Goal: Information Seeking & Learning: Learn about a topic

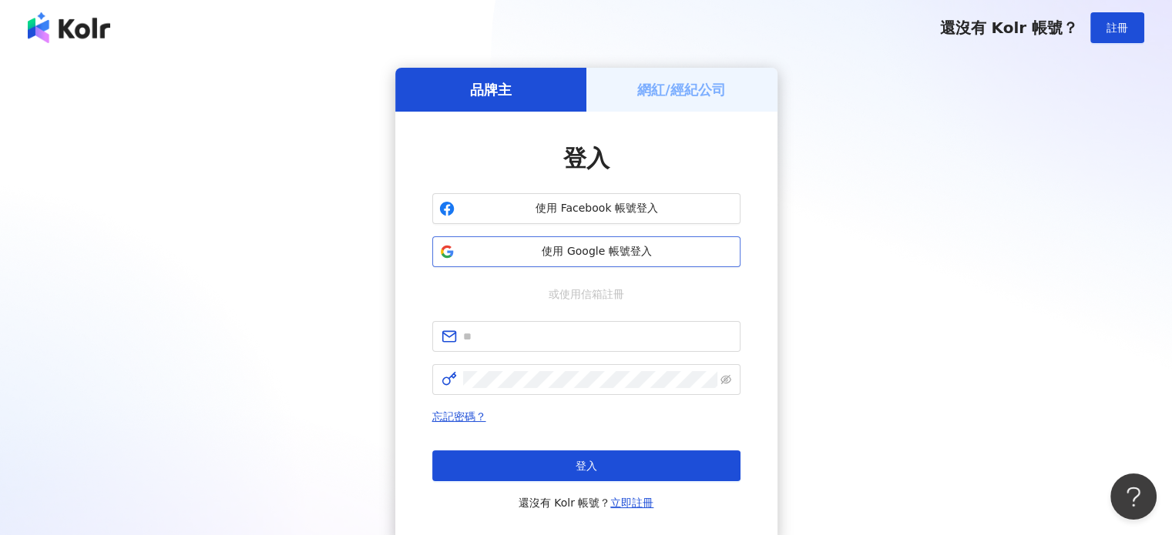
click at [548, 256] on span "使用 Google 帳號登入" at bounding box center [597, 251] width 273 height 15
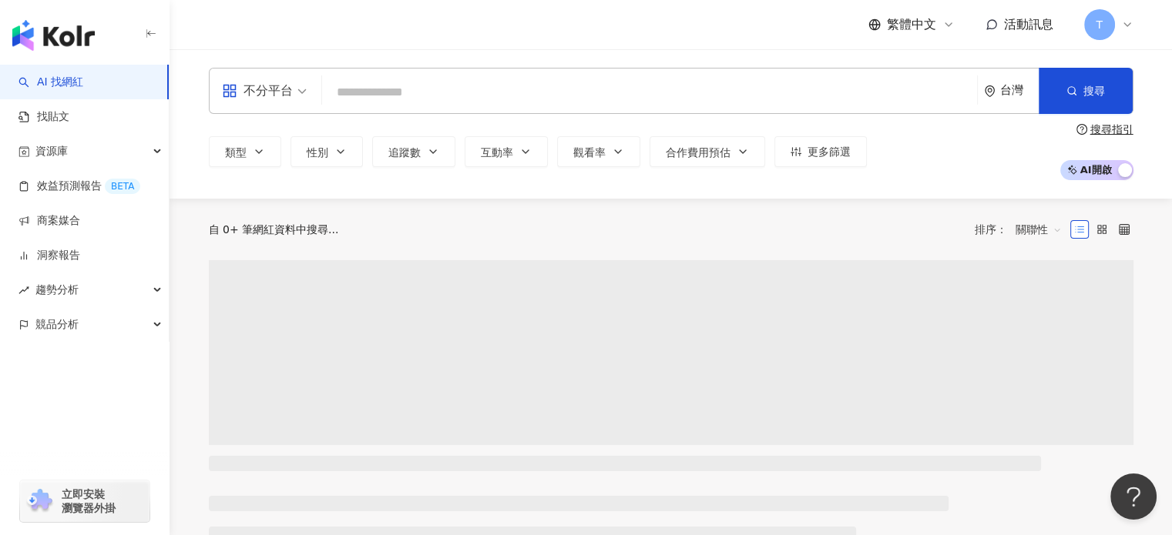
click at [428, 89] on input "search" at bounding box center [649, 92] width 642 height 29
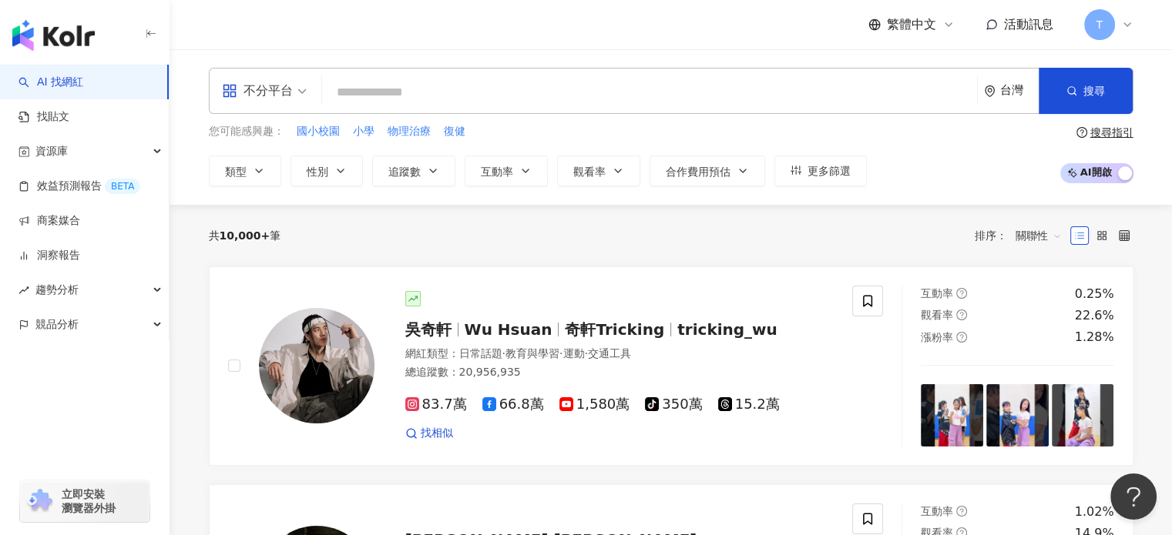
type input "**********"
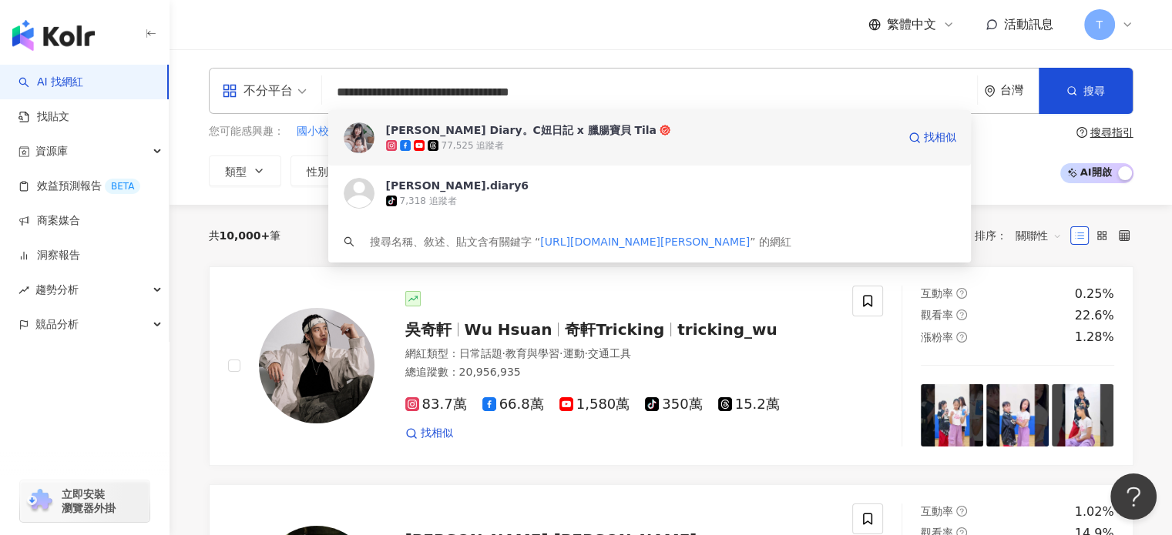
click at [607, 118] on div "Claire's Diary。C妞日記 x 臘腸寶貝 Tila 77,525 追蹤者 找相似" at bounding box center [649, 137] width 643 height 55
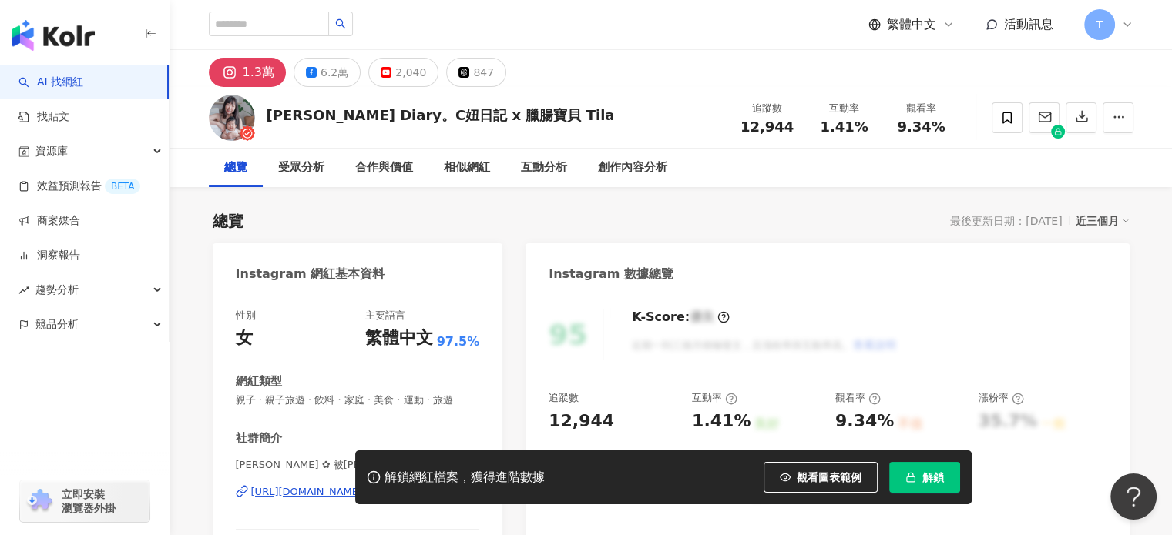
click at [909, 484] on span "button" at bounding box center [910, 477] width 11 height 12
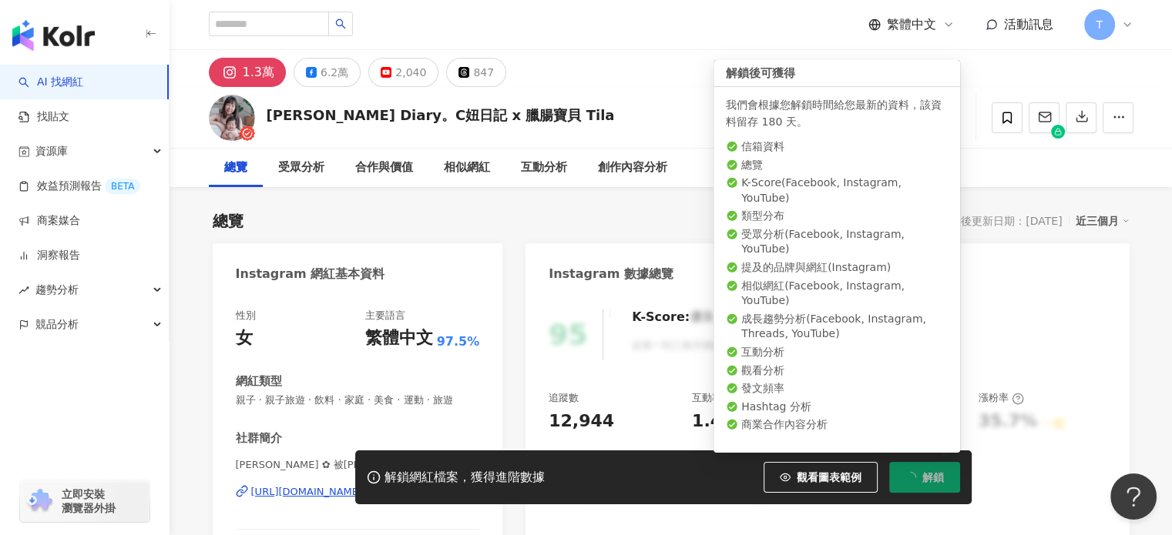
click at [915, 482] on button "解鎖" at bounding box center [924, 477] width 71 height 31
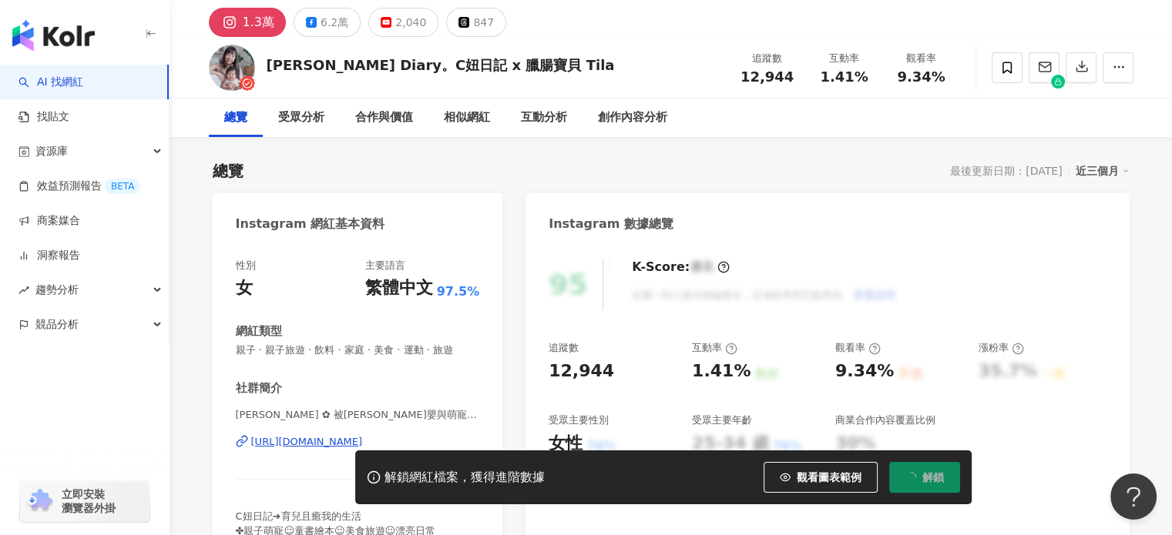
scroll to position [77, 0]
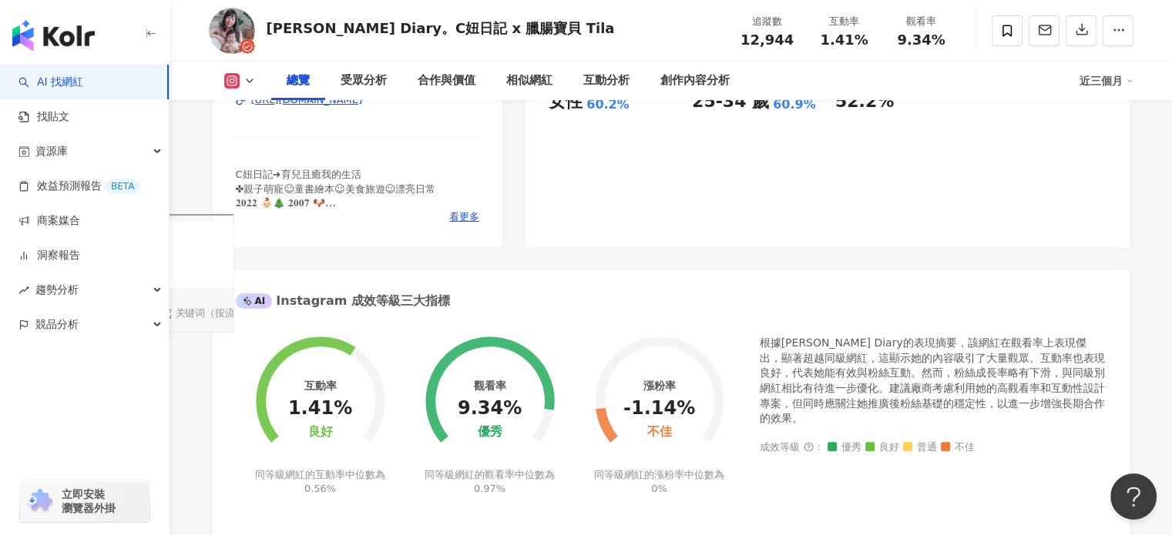
scroll to position [308, 0]
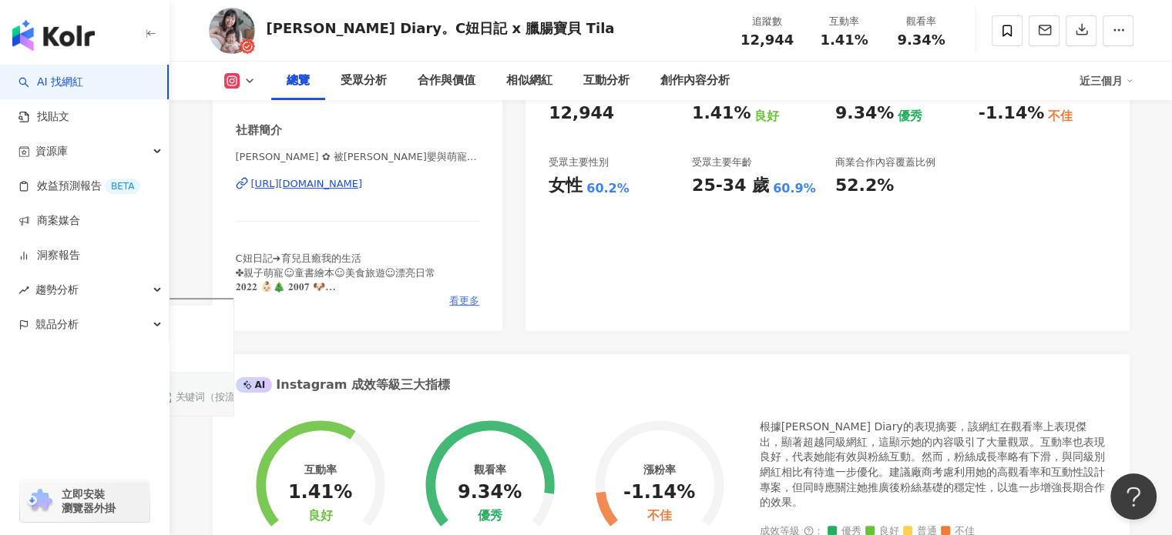
click at [472, 308] on span "看更多" at bounding box center [464, 301] width 30 height 14
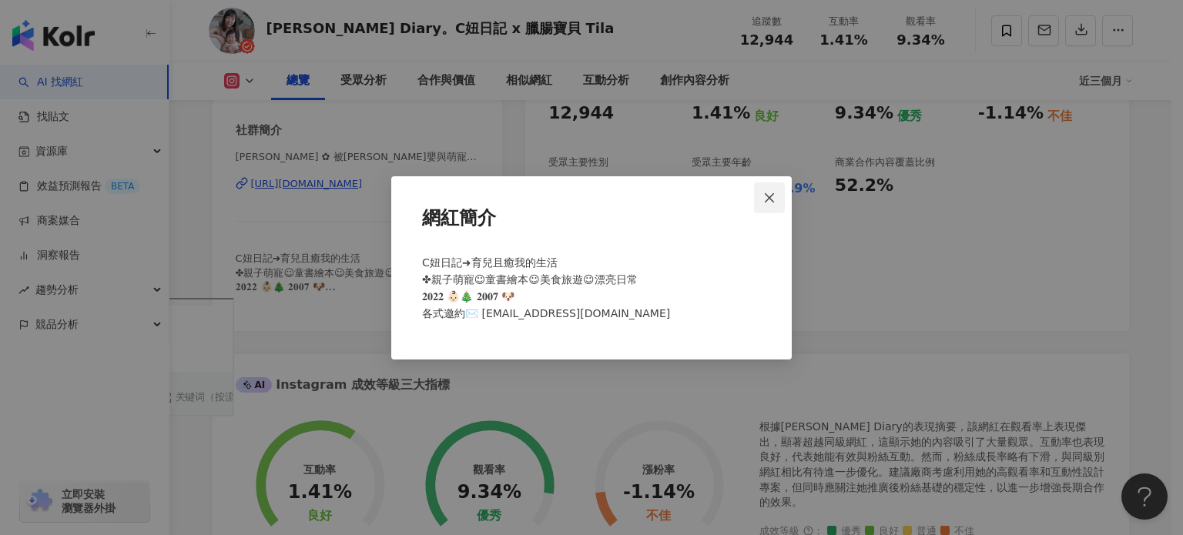
click at [780, 193] on span "Close" at bounding box center [769, 198] width 31 height 12
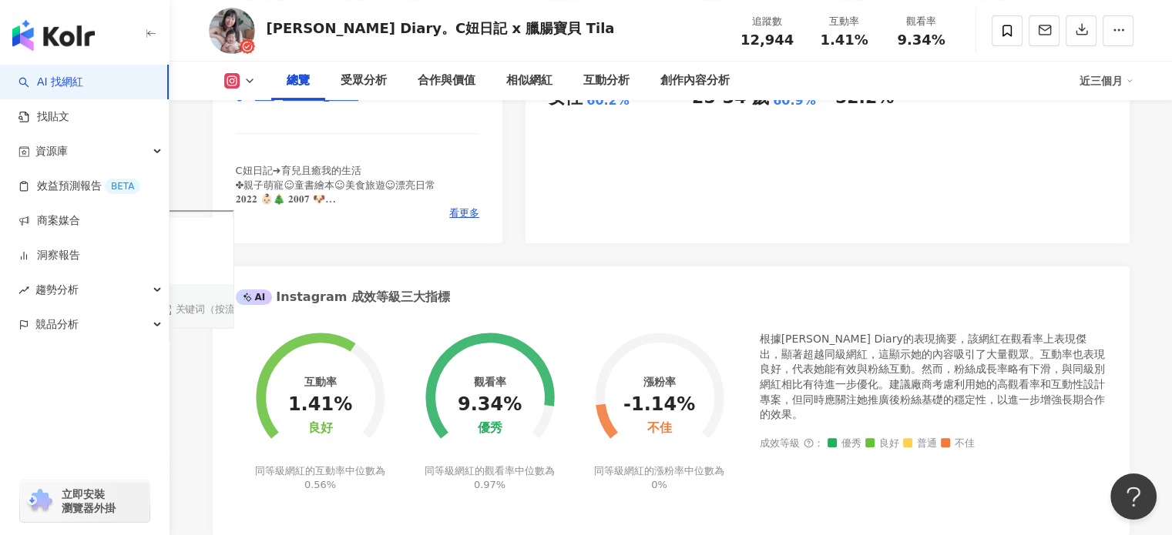
scroll to position [462, 0]
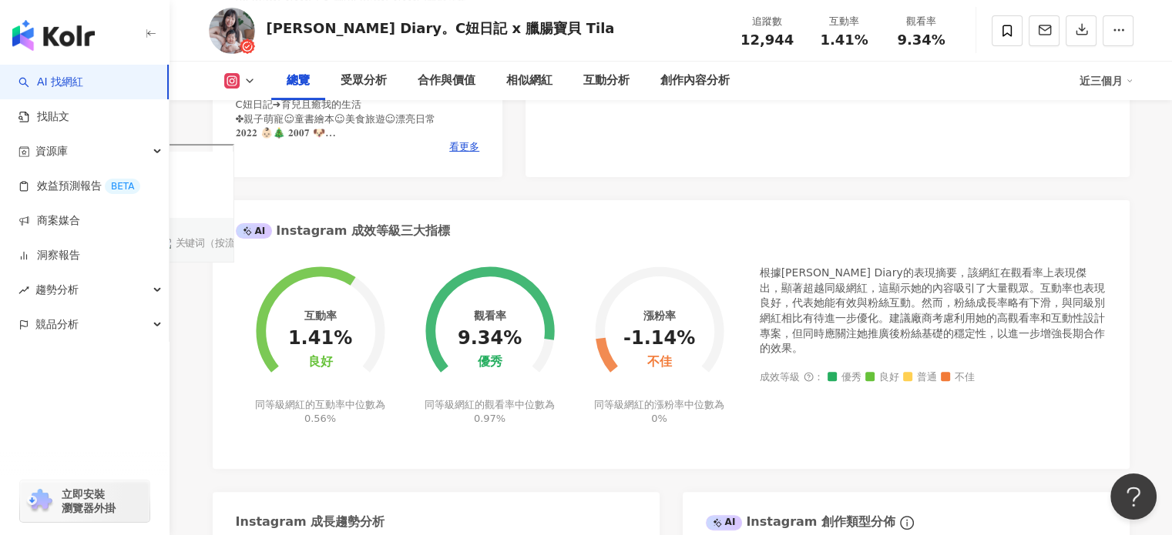
drag, startPoint x: 638, startPoint y: 324, endPoint x: 676, endPoint y: 364, distance: 55.0
click at [676, 364] on div "漲粉率 -1.14% 不佳 同等級網紅的漲粉率中位數為 0%" at bounding box center [659, 335] width 169 height 179
click at [677, 350] on div "-1.14%" at bounding box center [659, 339] width 72 height 22
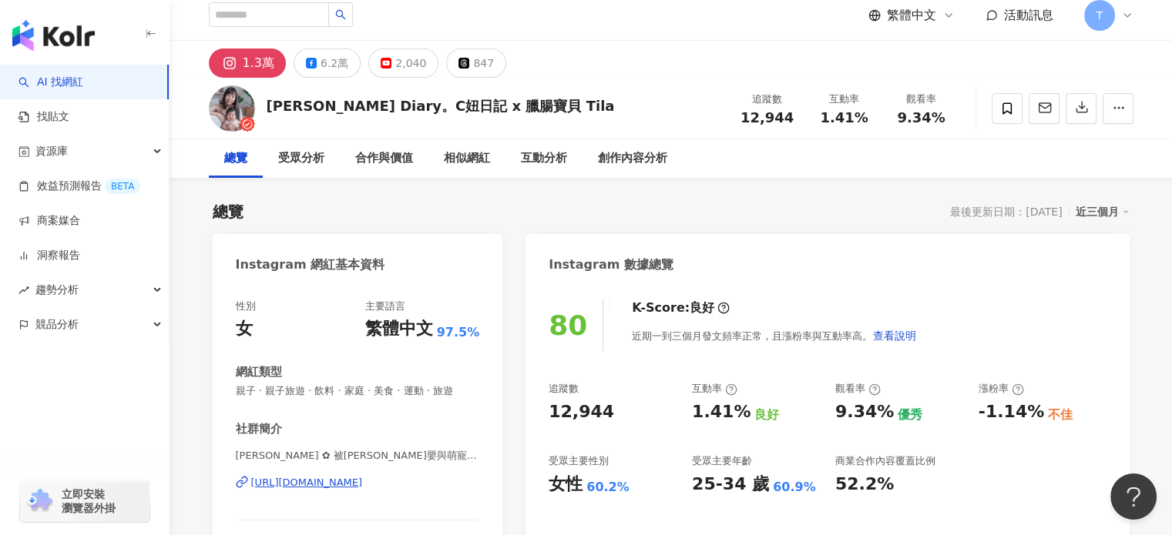
scroll to position [0, 0]
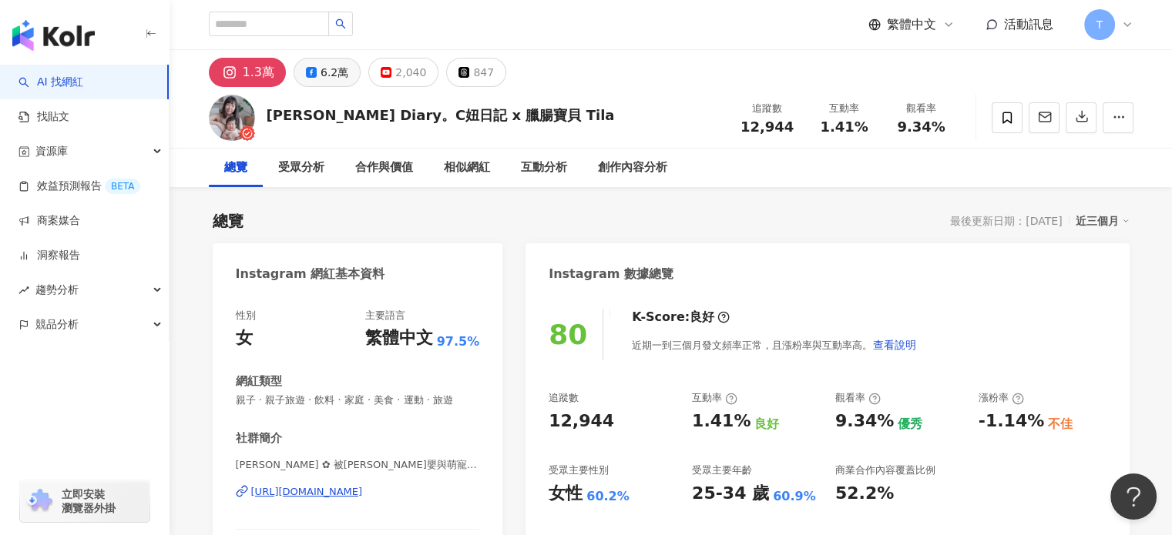
click at [313, 74] on icon at bounding box center [311, 72] width 11 height 11
click at [325, 72] on div "6.2萬" at bounding box center [334, 73] width 28 height 22
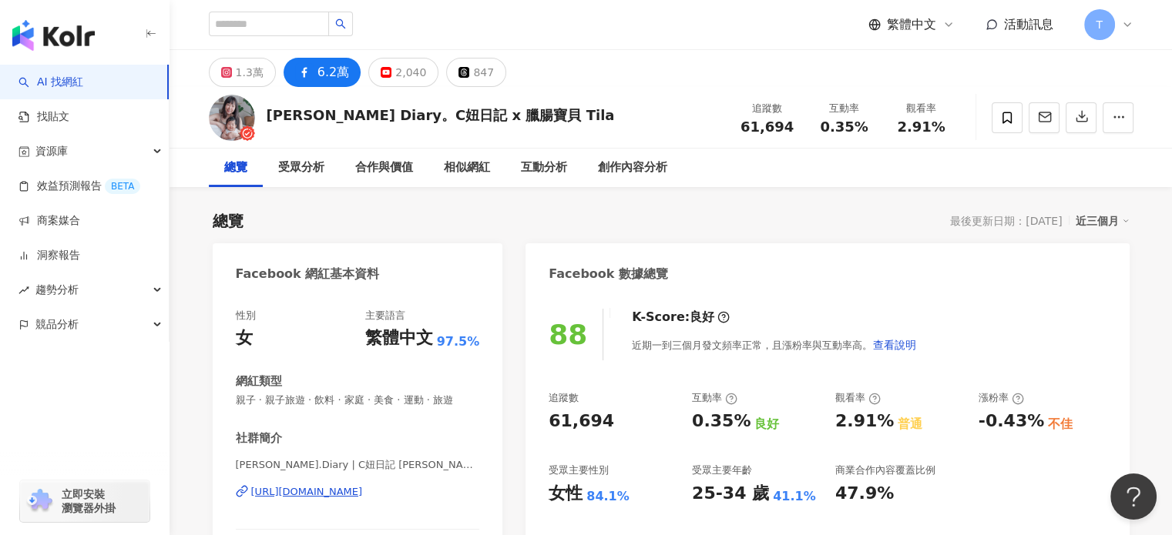
click at [324, 72] on div "6.2萬" at bounding box center [333, 73] width 32 height 22
click at [348, 499] on div "https://www.facebook.com/197258406977820" at bounding box center [307, 492] width 112 height 14
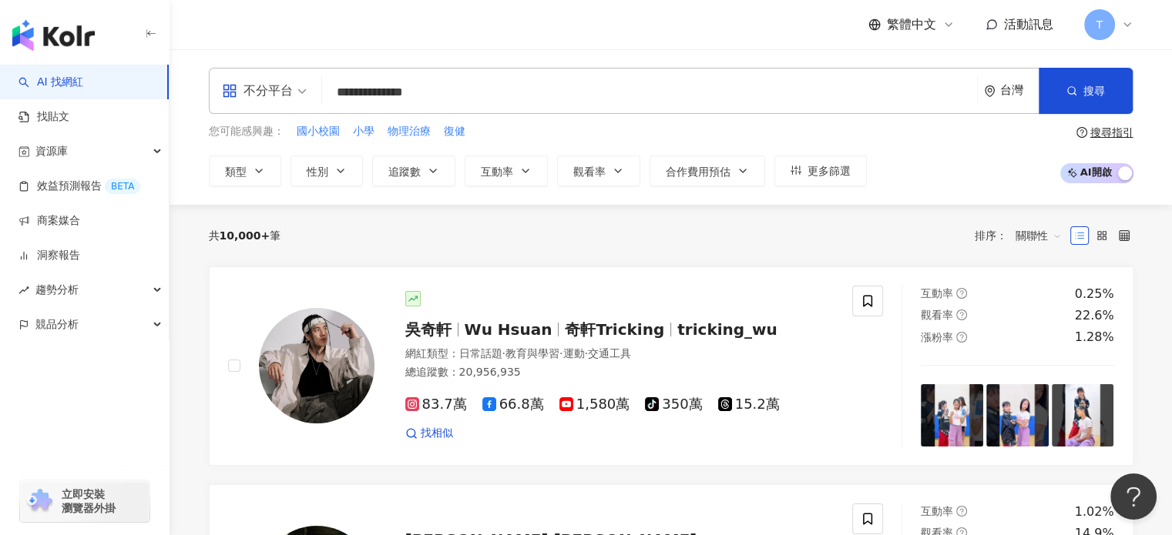
click at [681, 91] on input "**********" at bounding box center [649, 92] width 642 height 29
type input "**********"
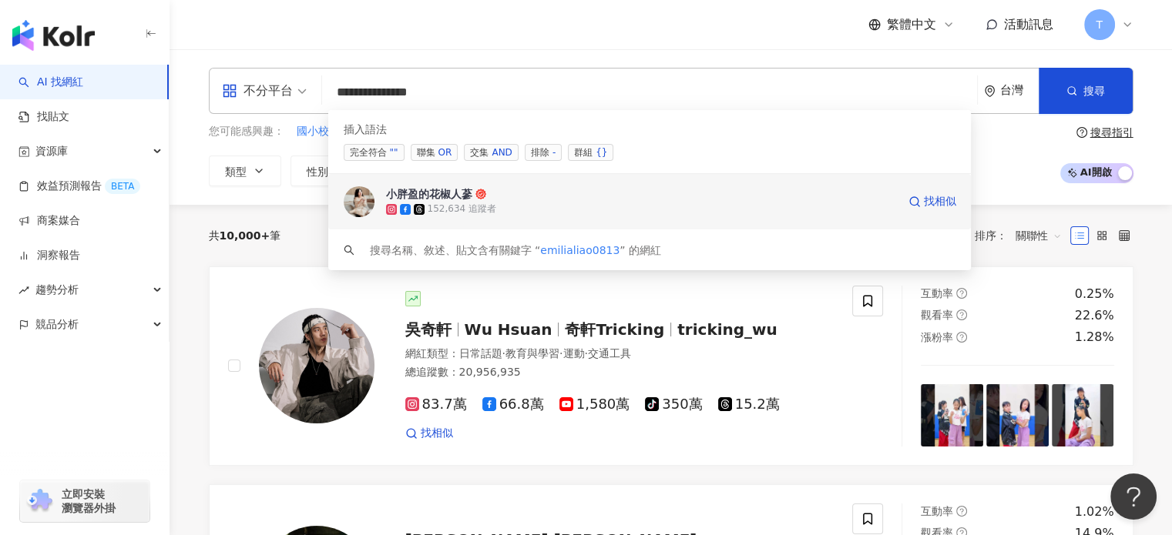
click at [706, 203] on div "152,634 追蹤者" at bounding box center [641, 209] width 511 height 15
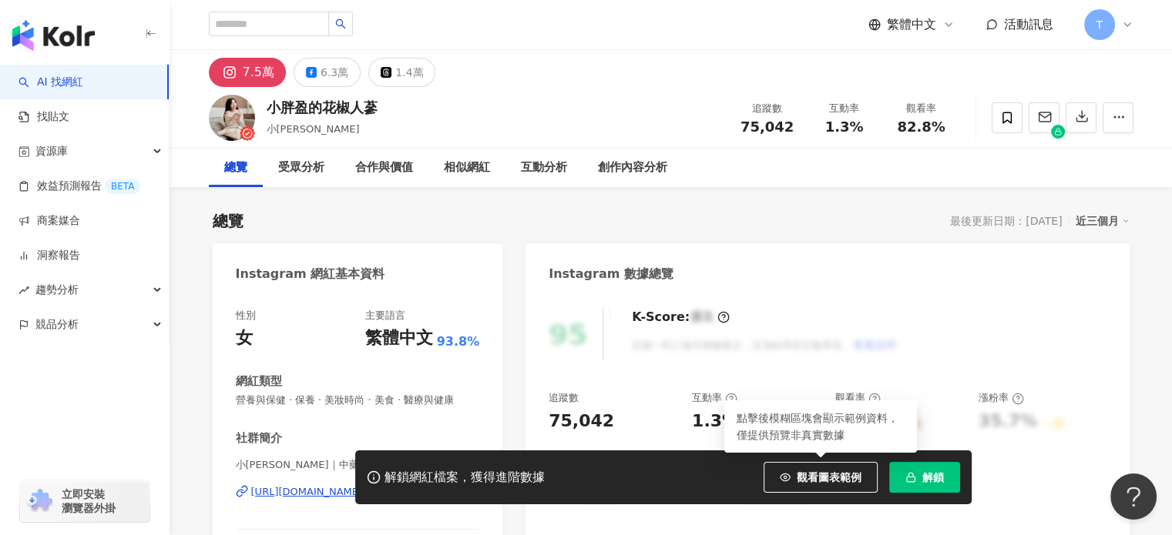
drag, startPoint x: 897, startPoint y: 466, endPoint x: 897, endPoint y: 478, distance: 11.6
click at [897, 468] on button "解鎖" at bounding box center [924, 477] width 71 height 31
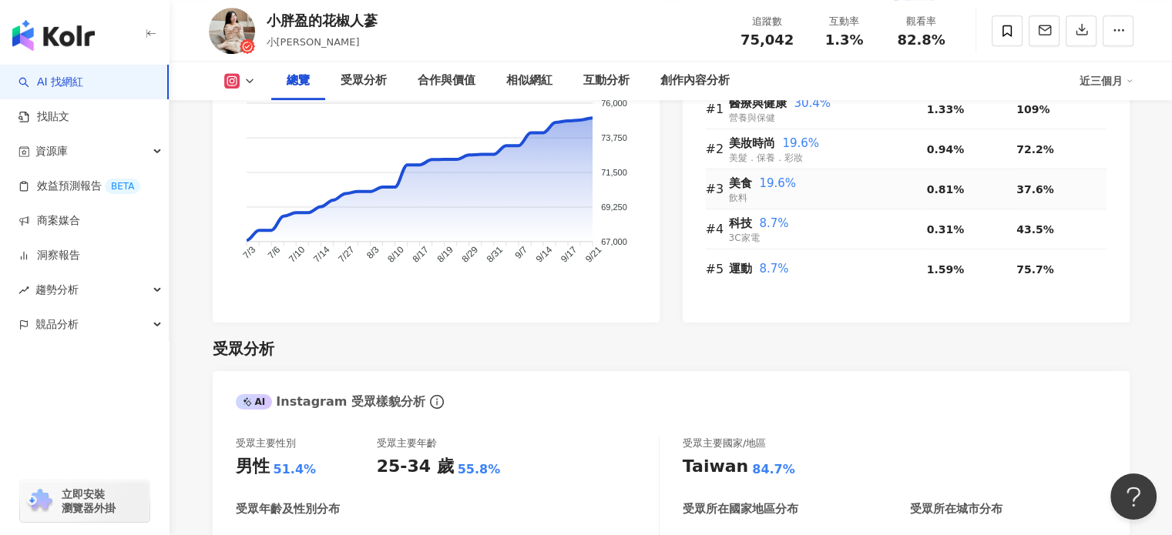
scroll to position [924, 0]
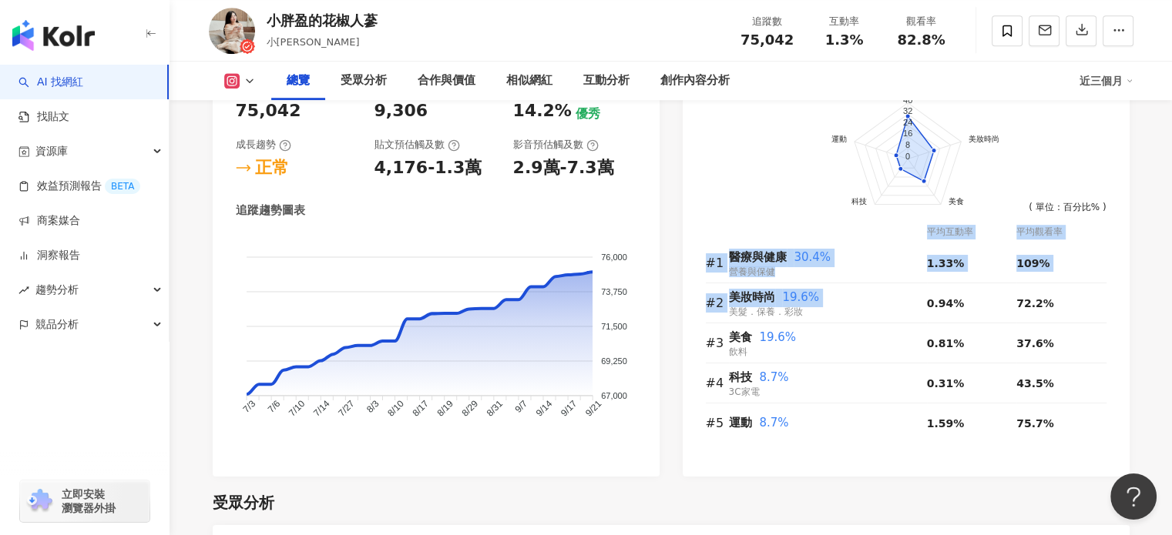
drag, startPoint x: 729, startPoint y: 319, endPoint x: 769, endPoint y: 457, distance: 143.6
click at [769, 457] on div "前往申請試用方案解鎖 ( 立即註冊 ) 醫療與健康 美妝時尚 美食 科技 運動 40 32 24 16 8 0 ( 單位：百分比% ) 平均互動率 平均觀看率…" at bounding box center [905, 270] width 447 height 411
click at [766, 455] on div "前往申請試用方案解鎖 ( 立即註冊 ) 醫療與健康 美妝時尚 美食 科技 運動 40 32 24 16 8 0 ( 單位：百分比% ) 平均互動率 平均觀看率…" at bounding box center [905, 270] width 447 height 411
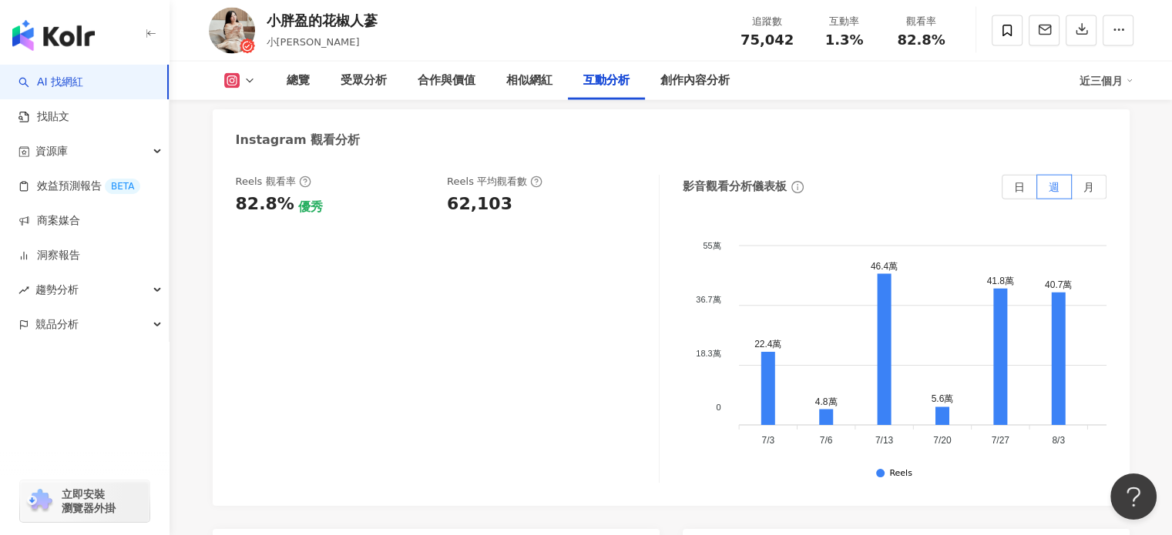
scroll to position [3697, 0]
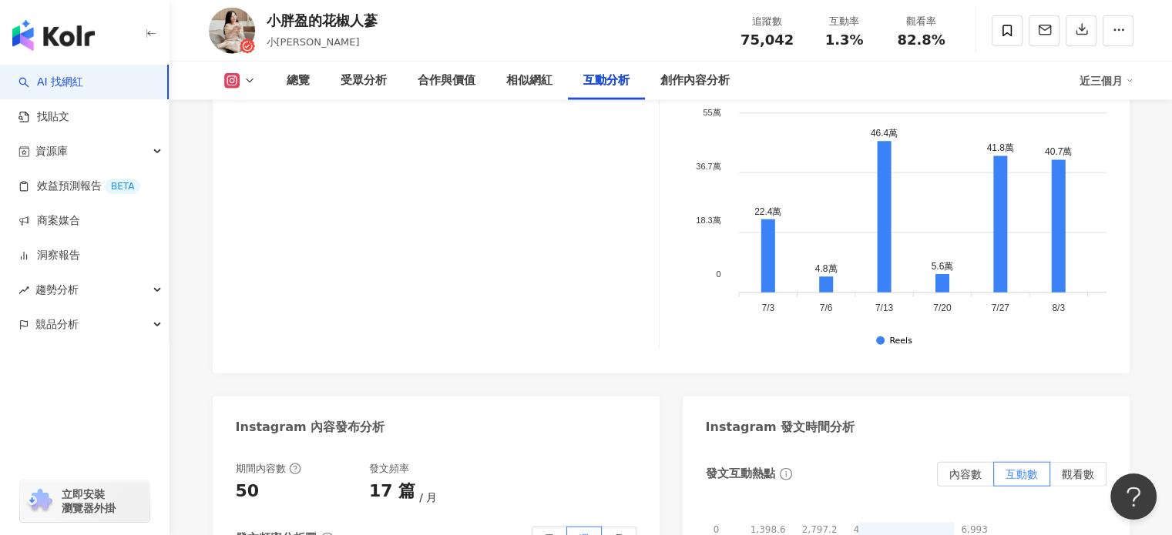
click at [230, 82] on rect at bounding box center [232, 81] width 12 height 12
click at [256, 113] on button "Instagram" at bounding box center [263, 110] width 92 height 22
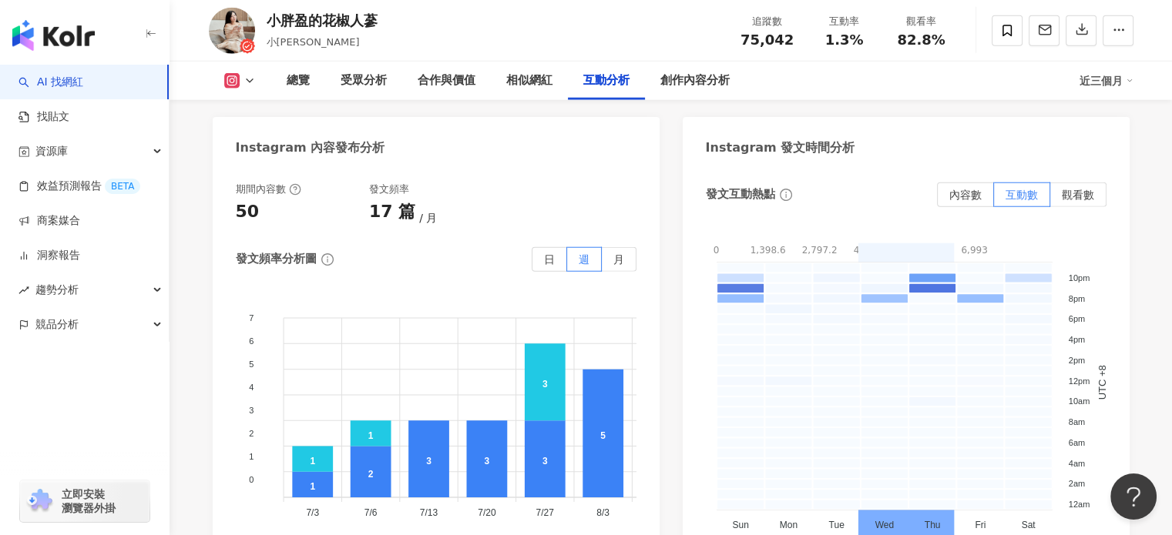
scroll to position [3928, 0]
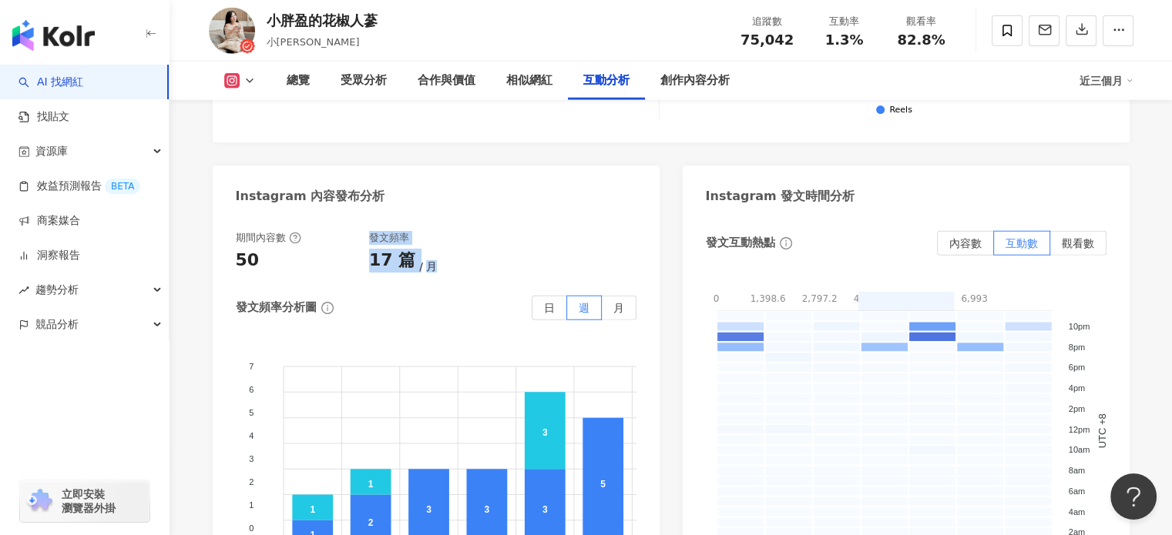
drag, startPoint x: 360, startPoint y: 178, endPoint x: 545, endPoint y: 191, distance: 185.3
click at [546, 231] on div "期間內容數 50 發文頻率 17 篇 月 發文頻率分析圖 日 週 月 7 7 6 6 5 5 4 4 3 3 2 2 1 1 0 0 1 2 3 3 3 5 …" at bounding box center [436, 417] width 401 height 373
click at [519, 231] on div "期間內容數 50 發文頻率 17 篇 月" at bounding box center [436, 252] width 401 height 42
